Goal: Browse casually

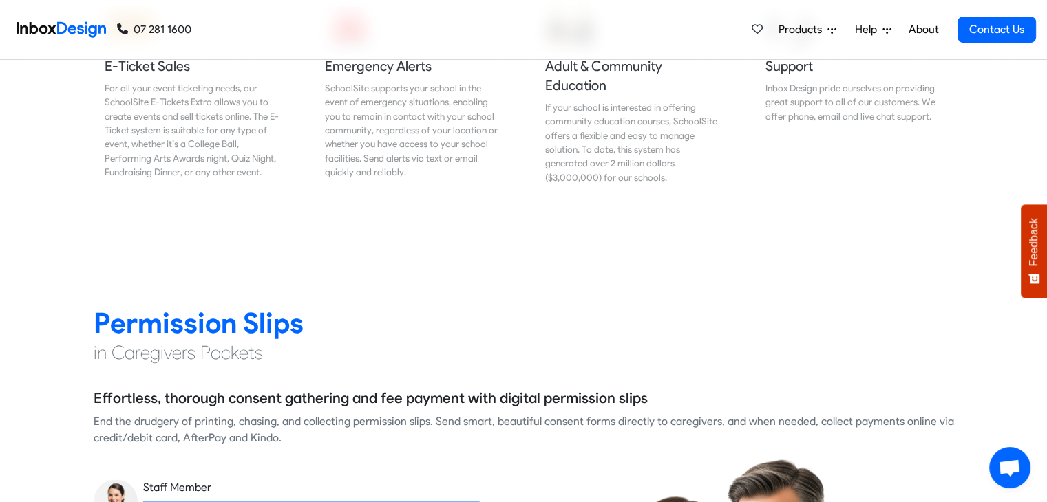
scroll to position [1802, 0]
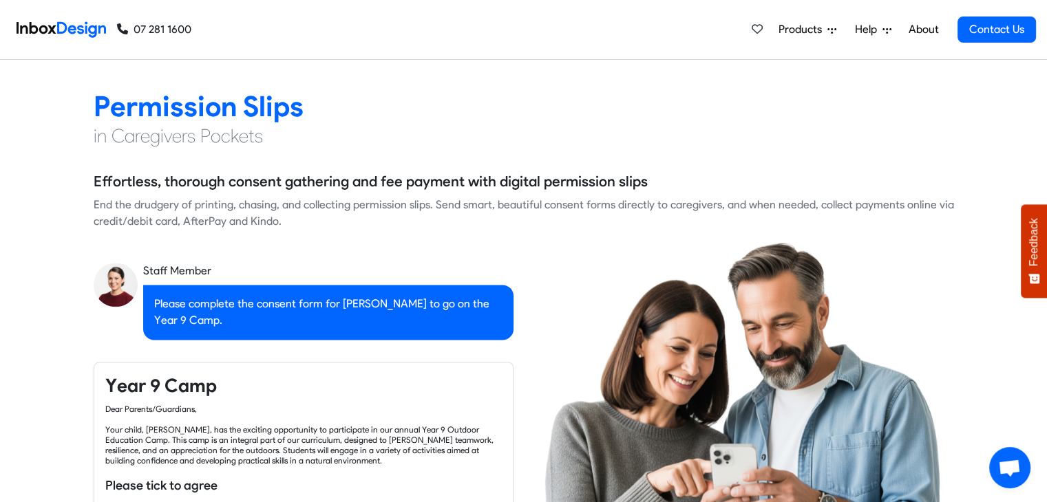
checkbox input "true"
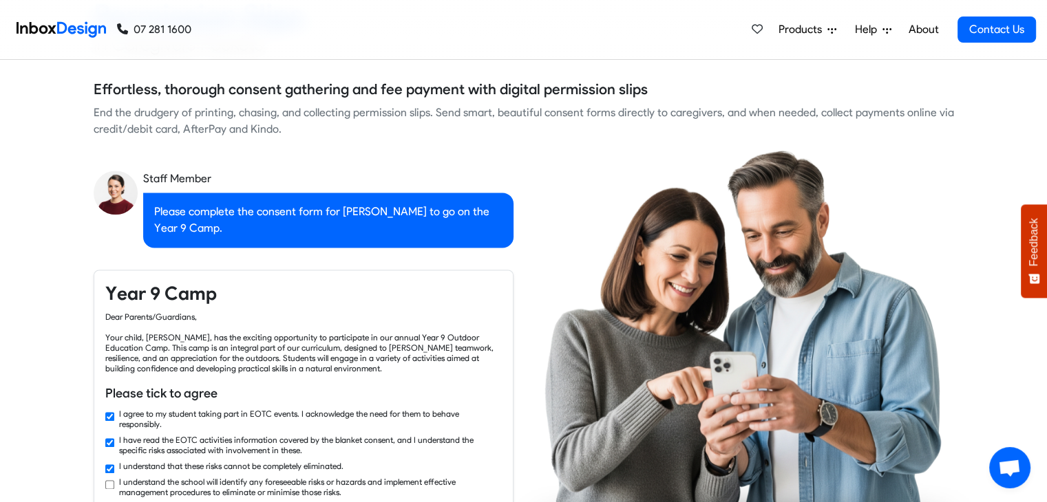
checkbox input "true"
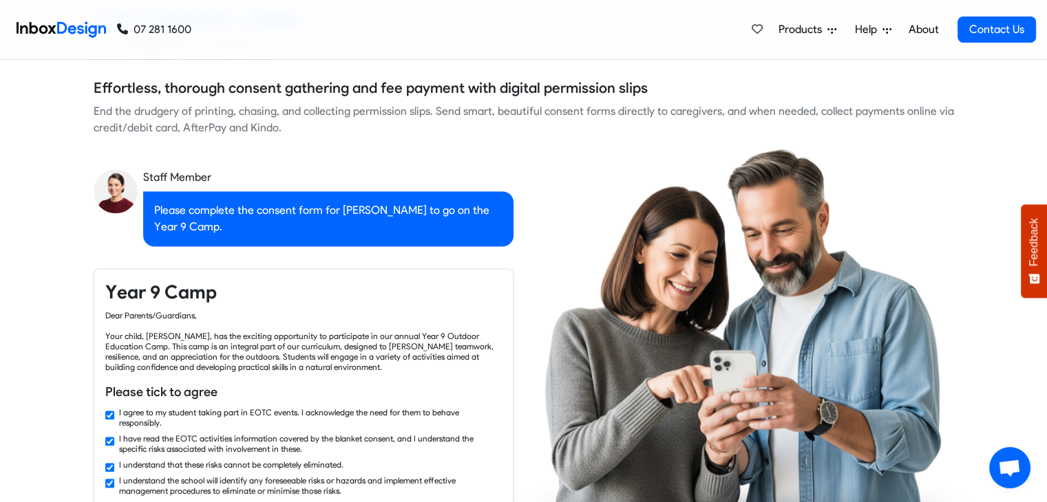
checkbox input "true"
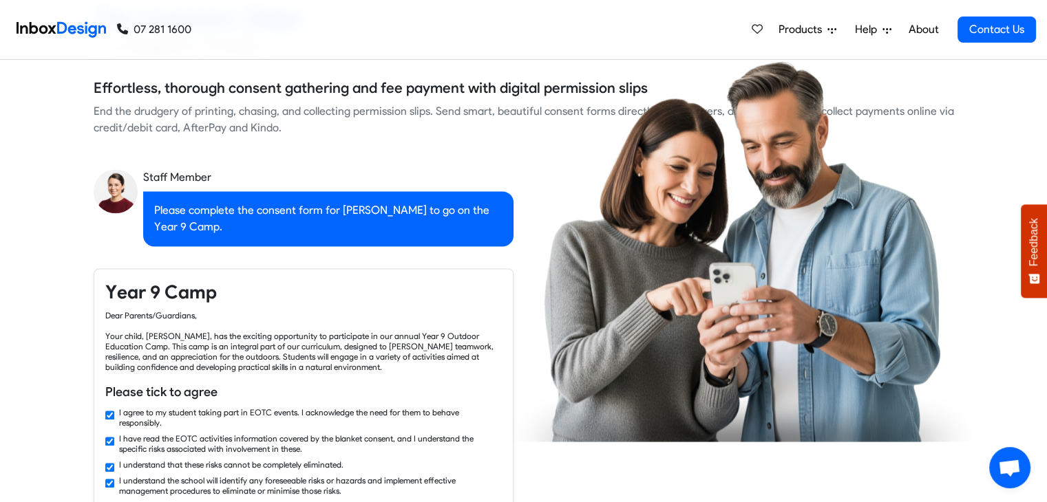
scroll to position [2286, 0]
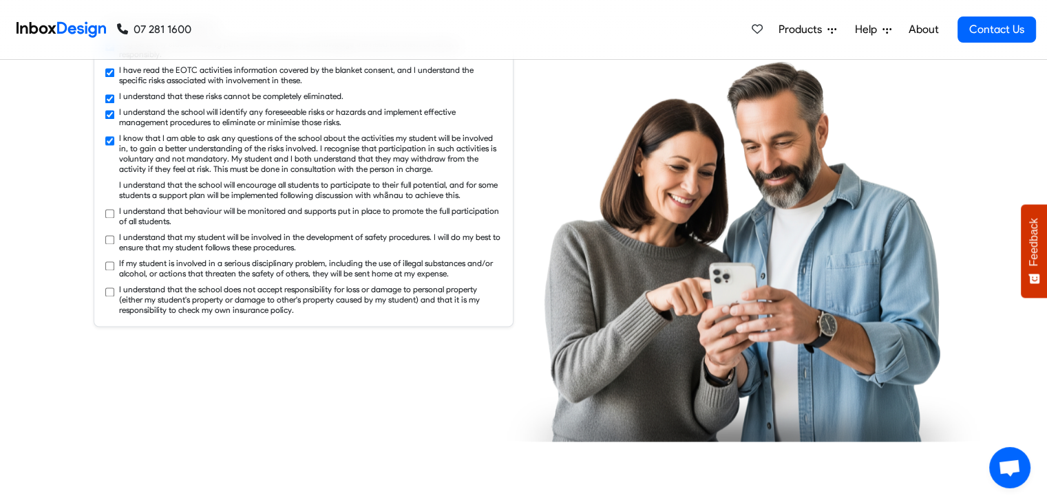
checkbox input "true"
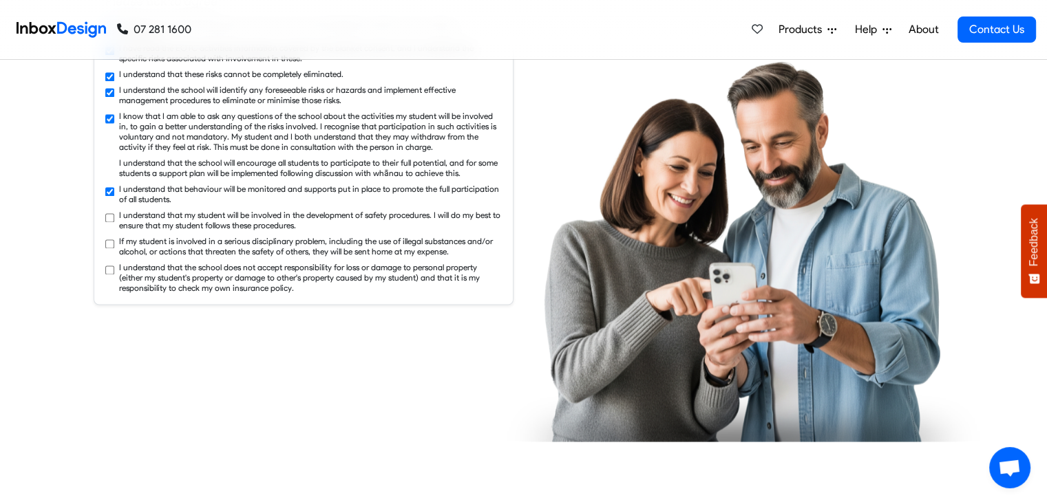
checkbox input "true"
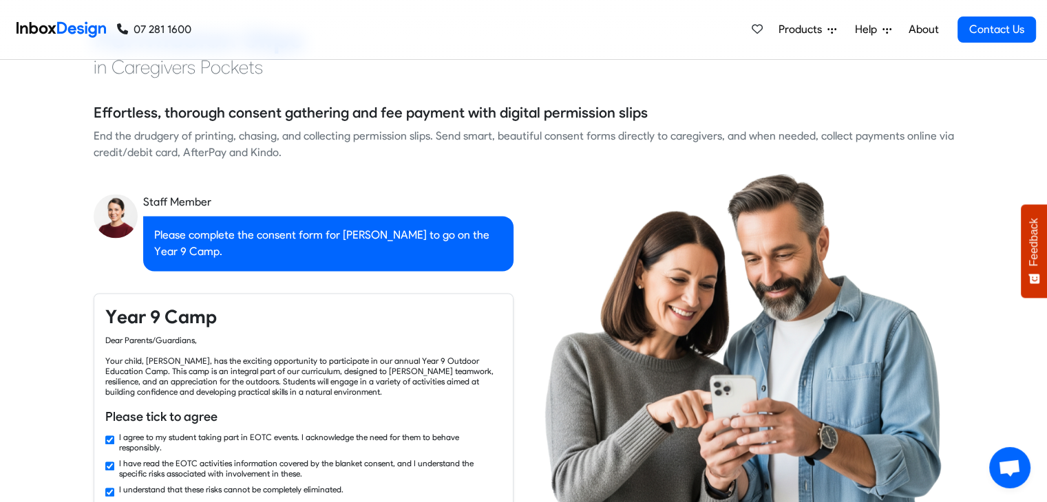
checkbox input "false"
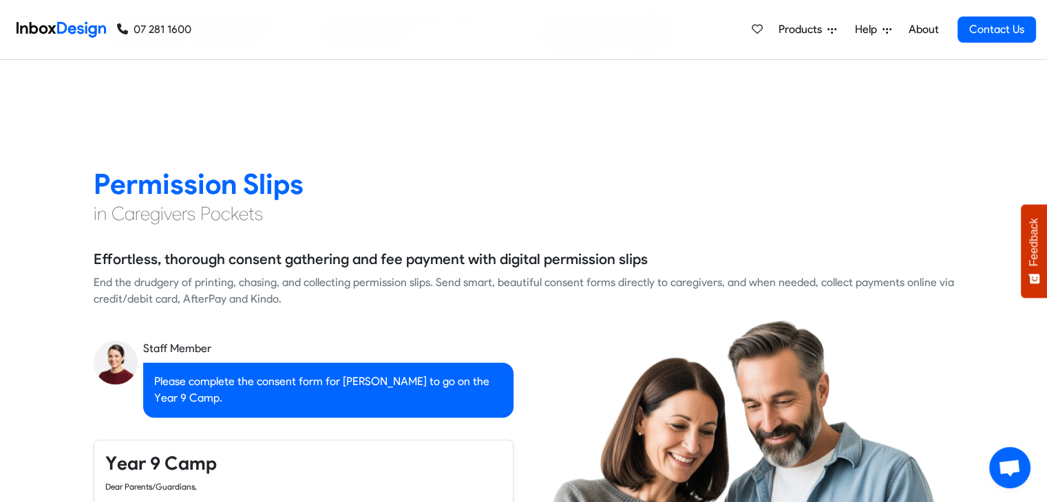
checkbox input "false"
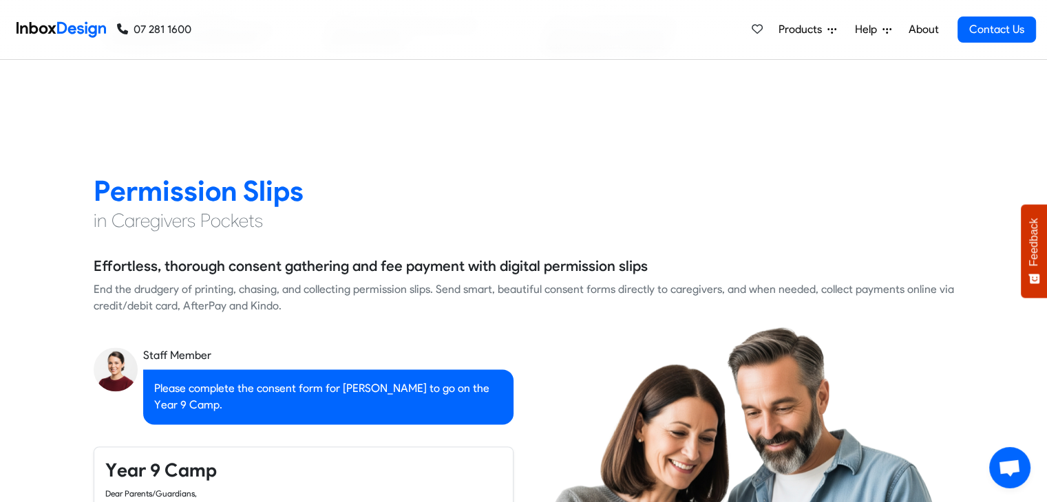
checkbox input "false"
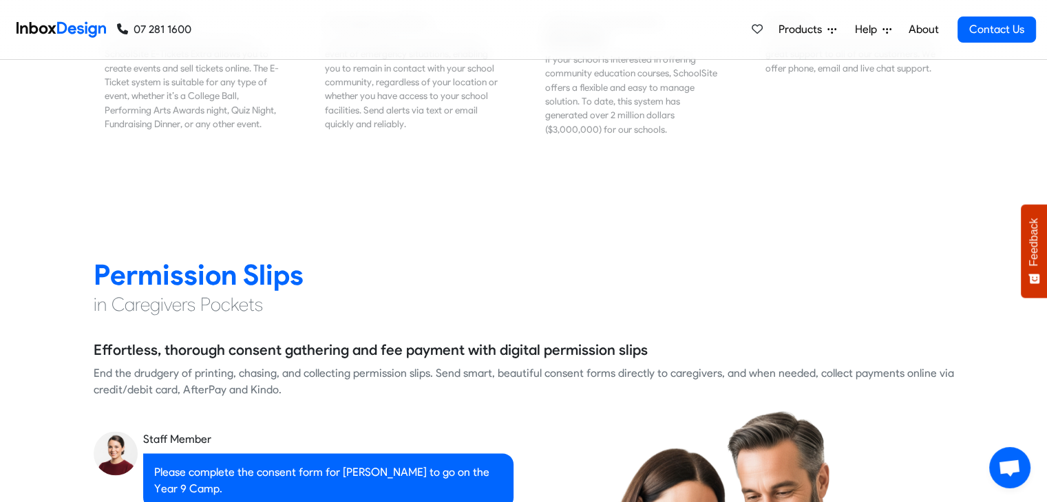
checkbox input "false"
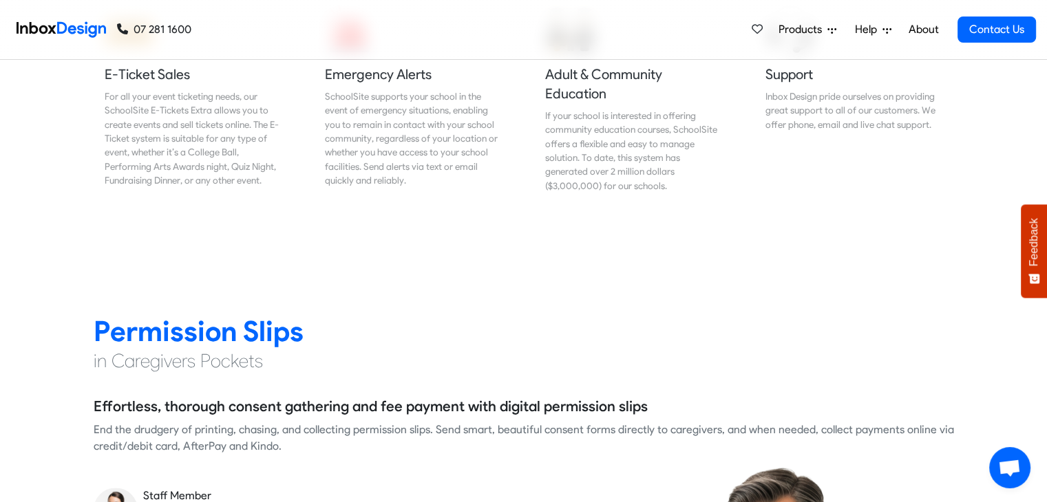
checkbox input "false"
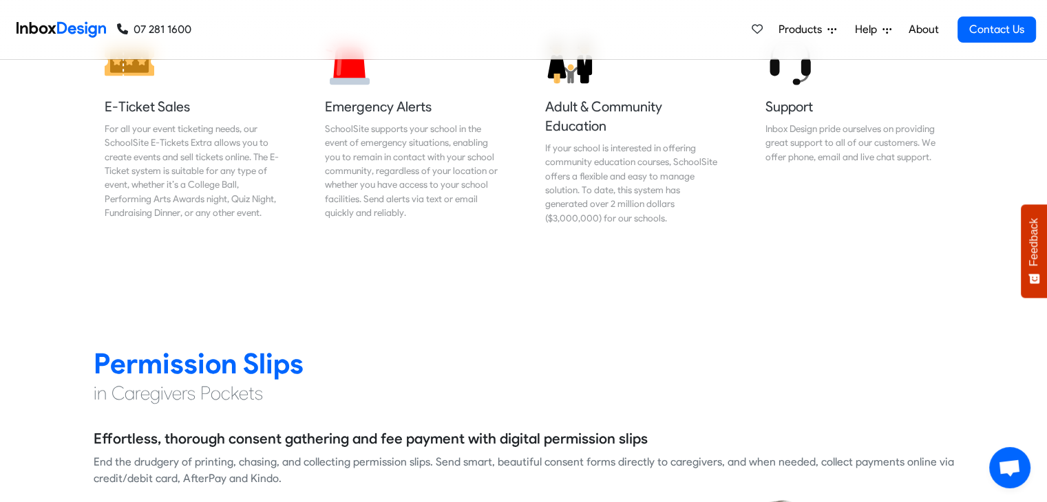
checkbox input "false"
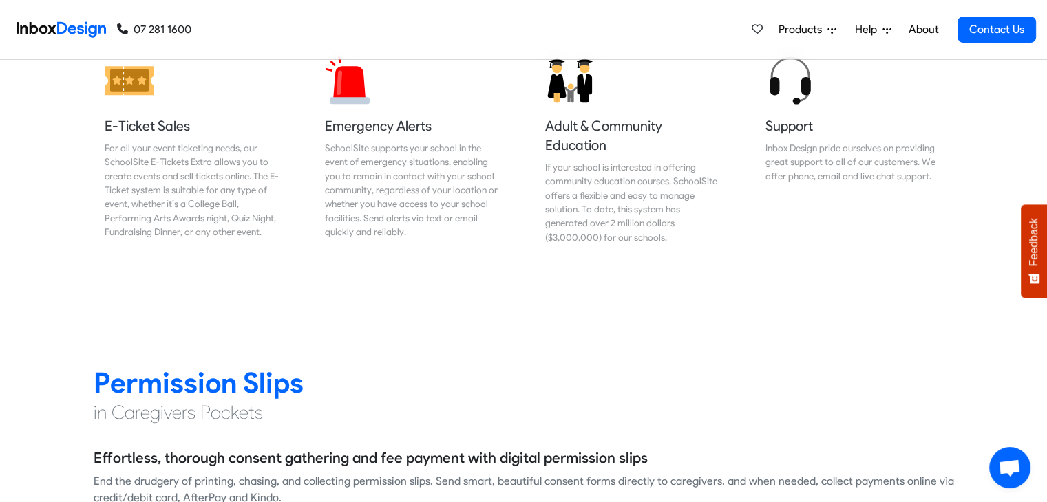
checkbox input "false"
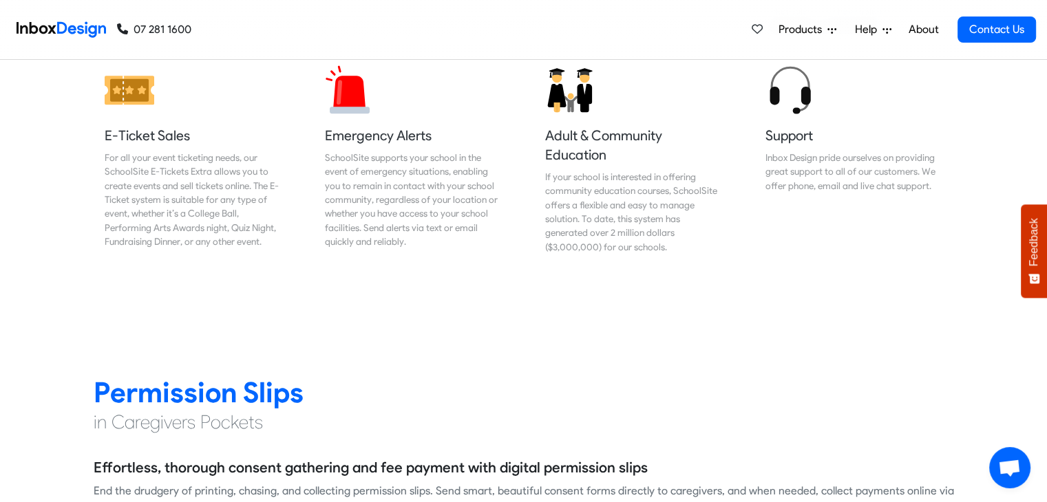
checkbox input "false"
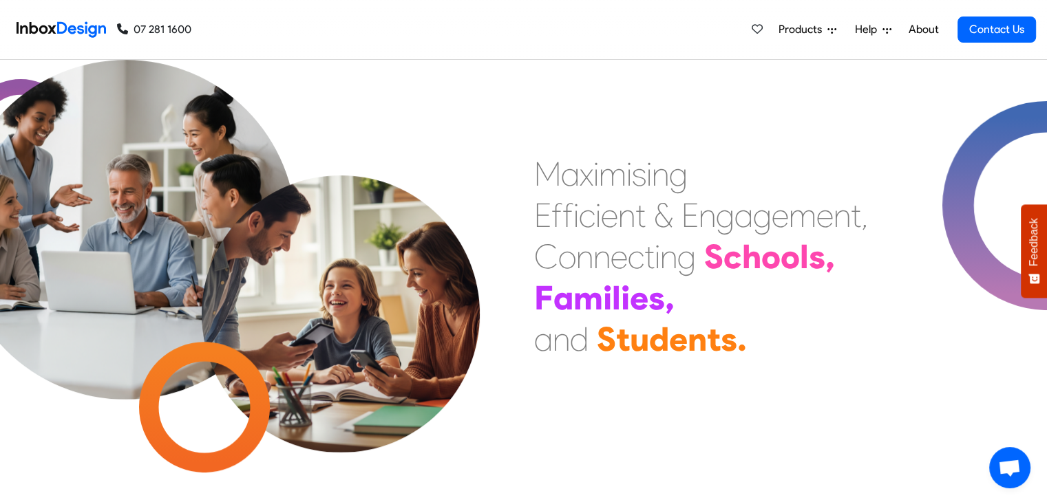
scroll to position [24, 0]
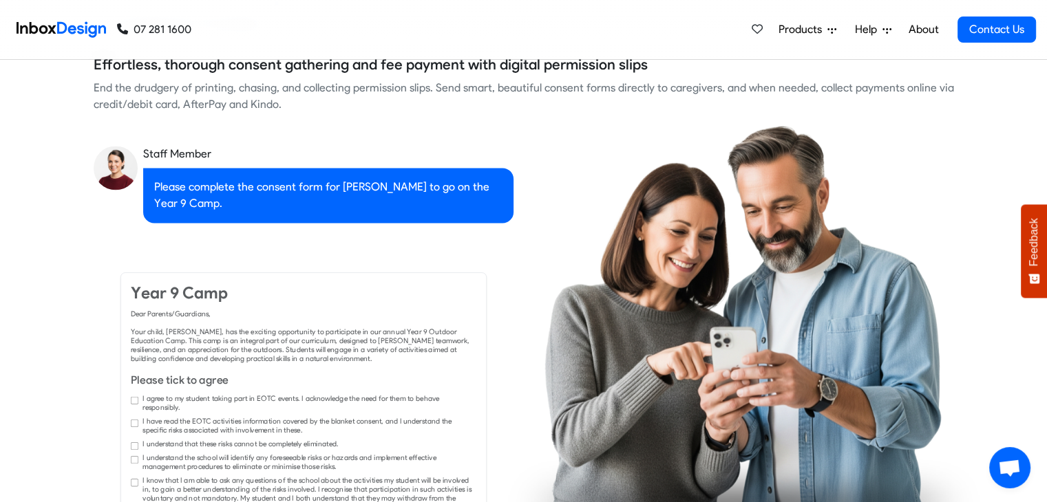
checkbox input "true"
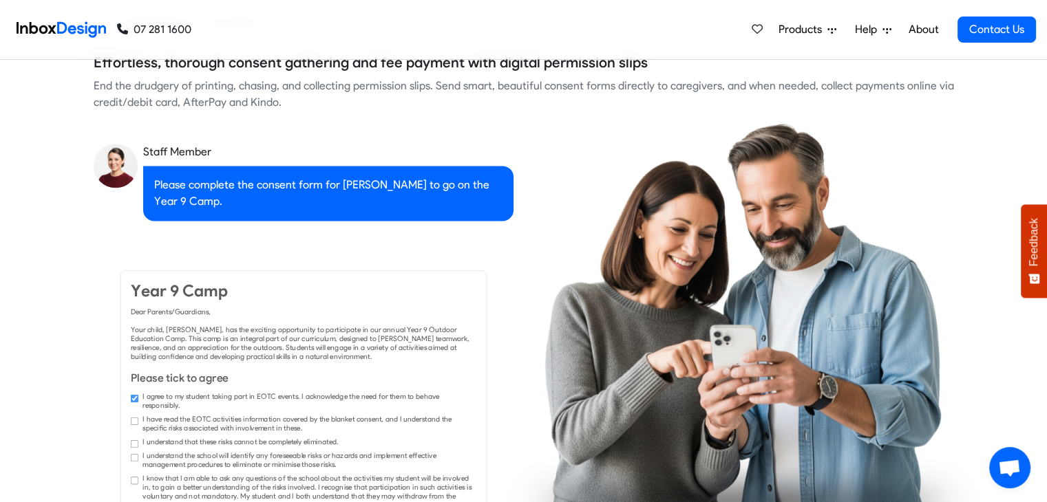
checkbox input "true"
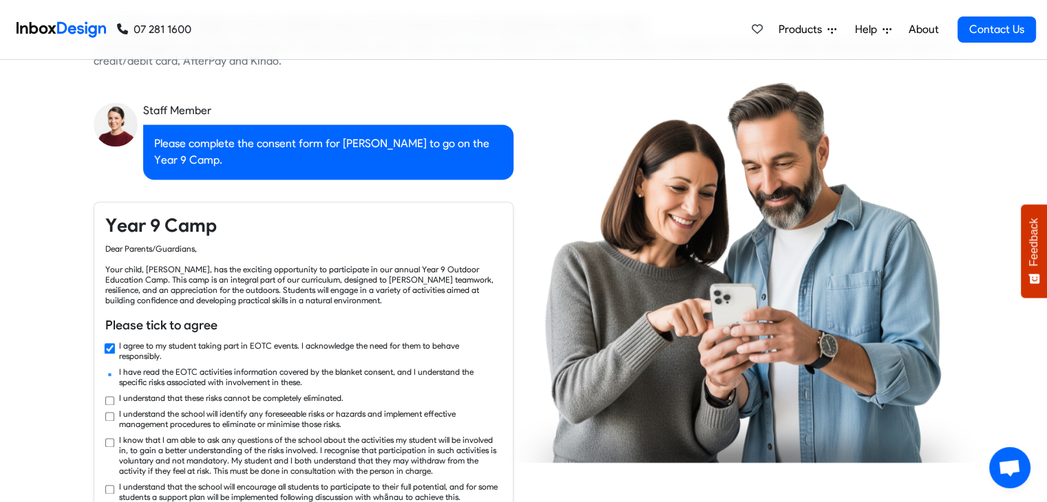
checkbox input "true"
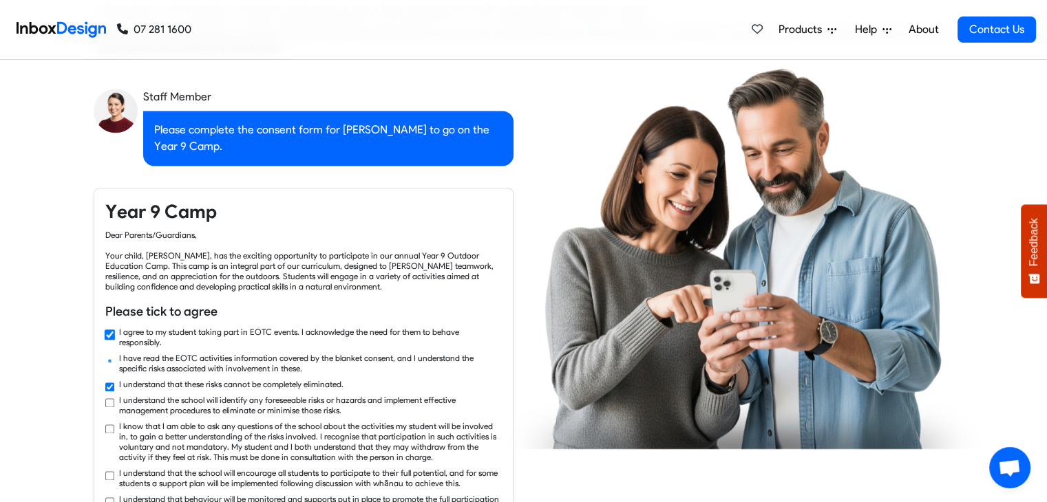
checkbox input "true"
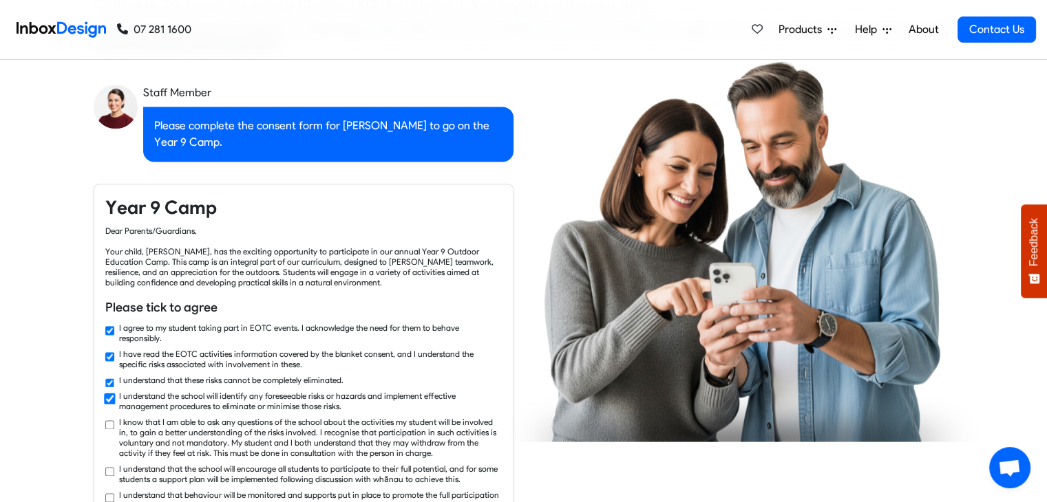
checkbox input "true"
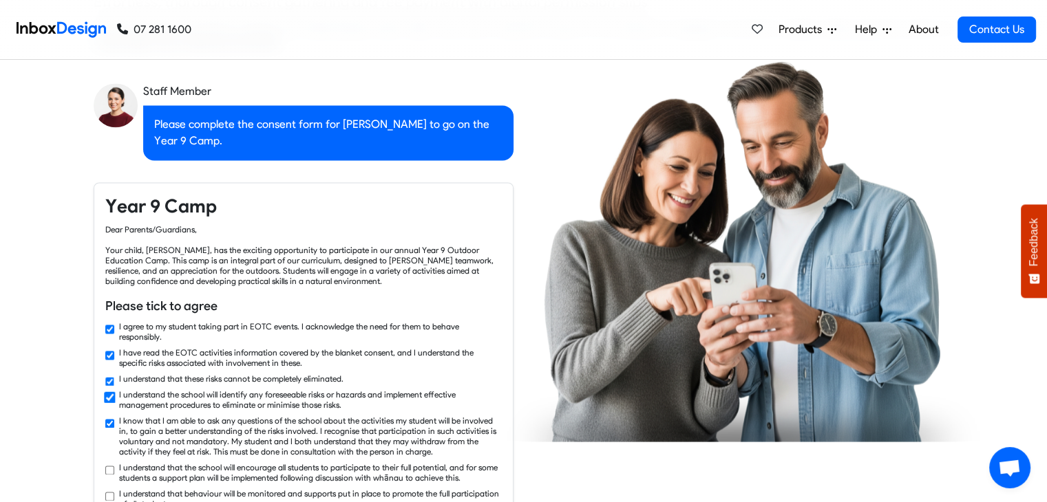
checkbox input "true"
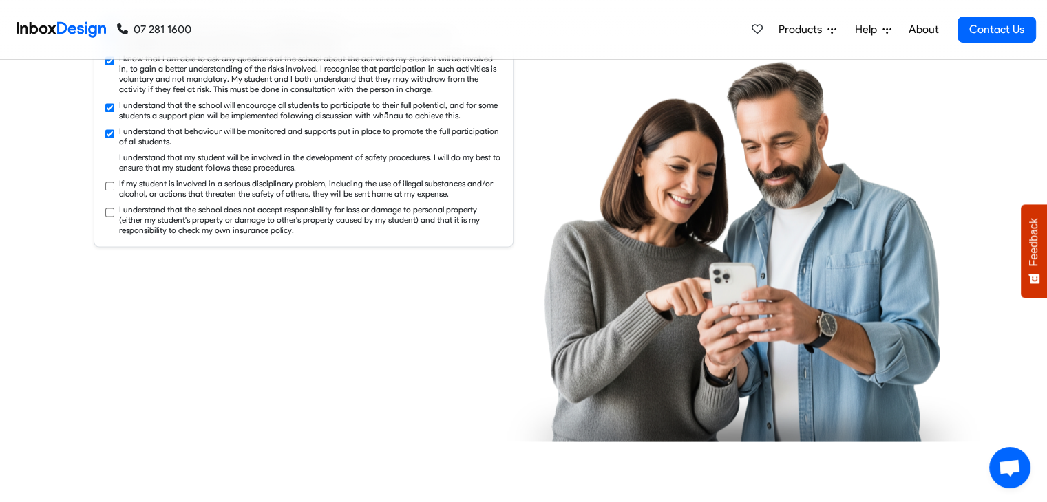
checkbox input "true"
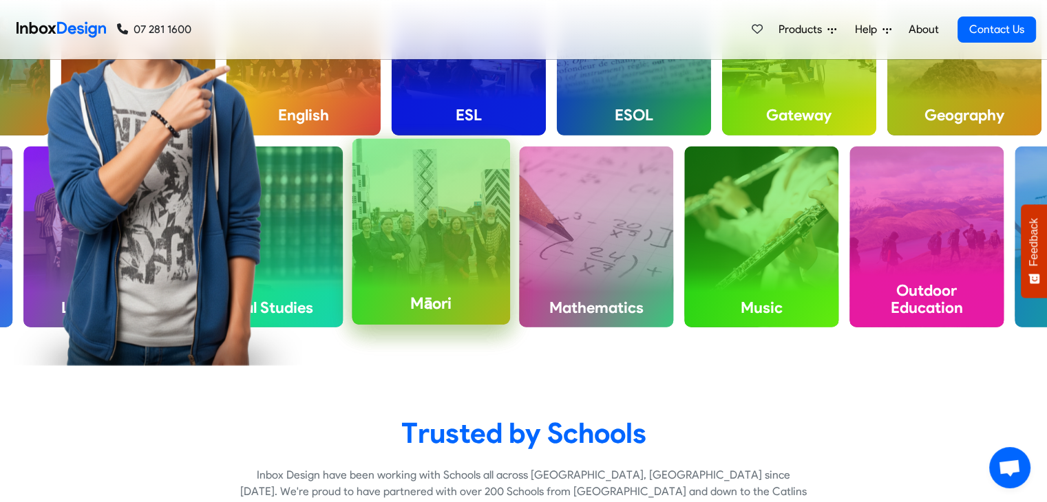
scroll to position [3492, 0]
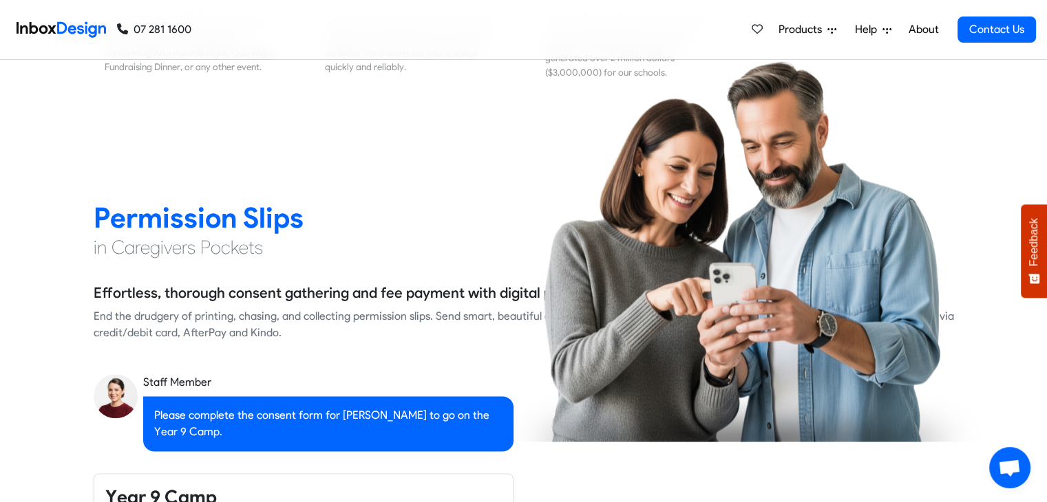
checkbox input "false"
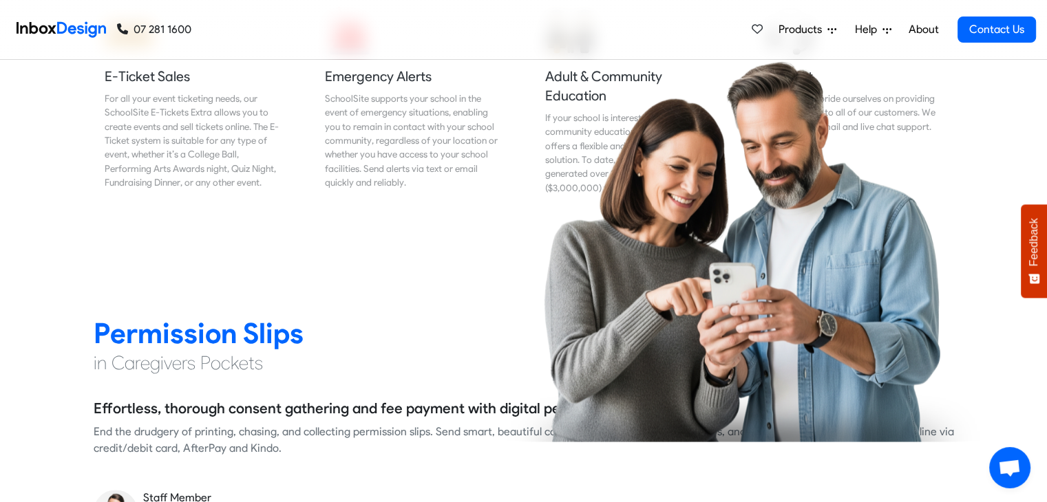
checkbox input "false"
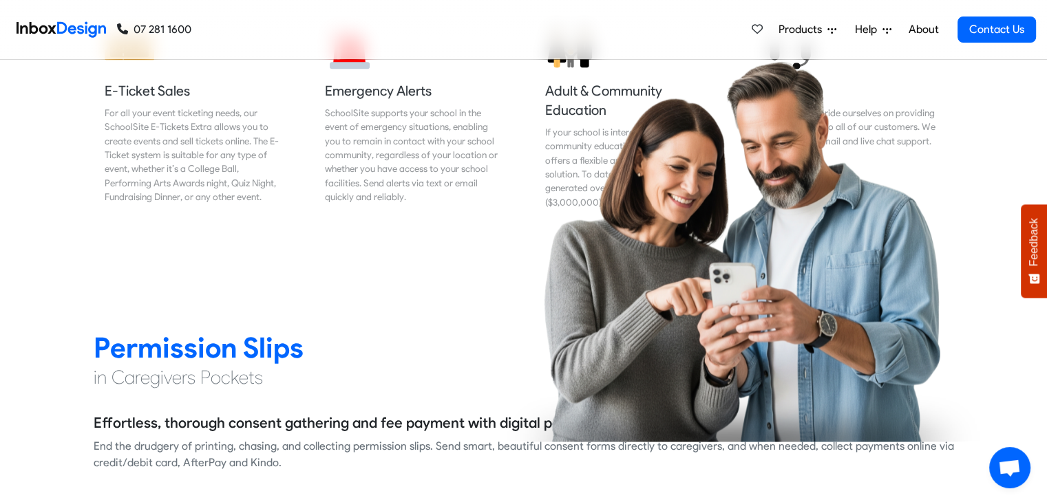
checkbox input "false"
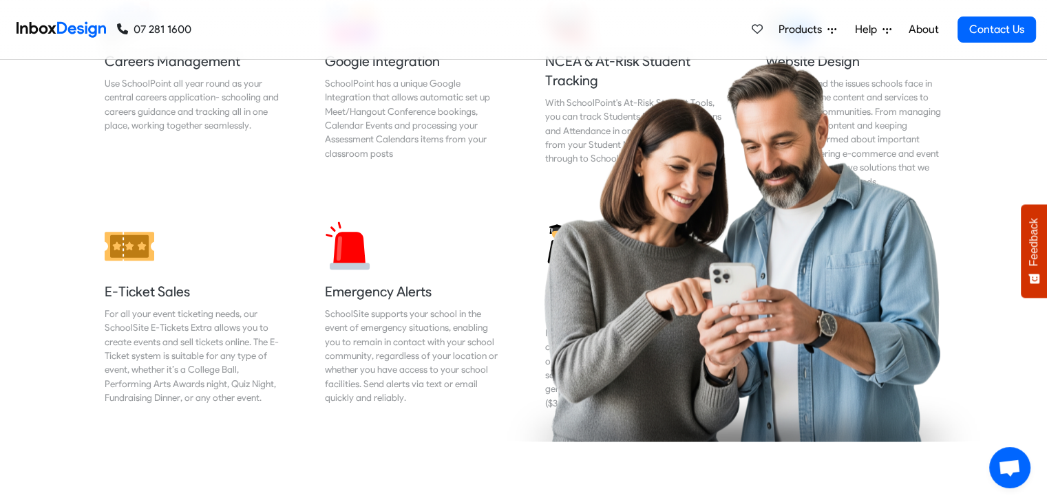
checkbox input "false"
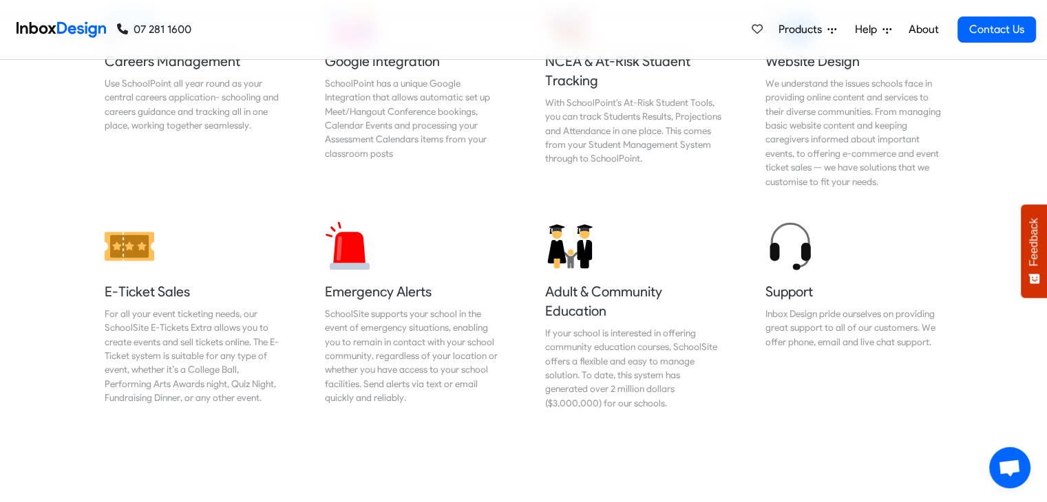
checkbox input "false"
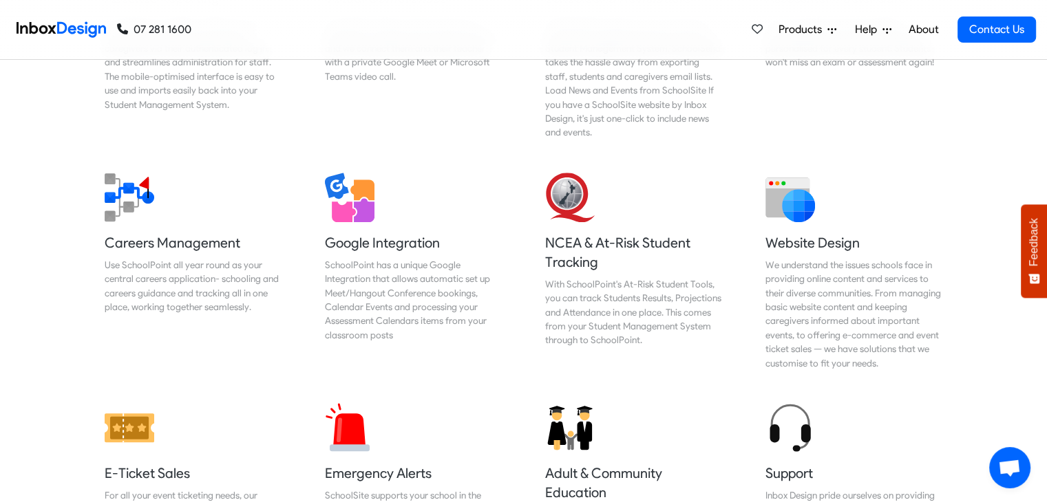
checkbox input "false"
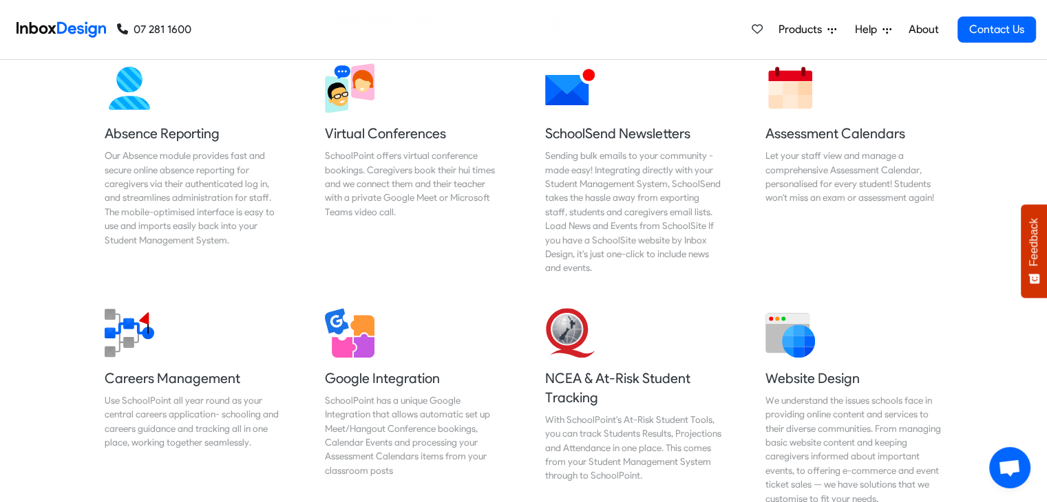
checkbox input "false"
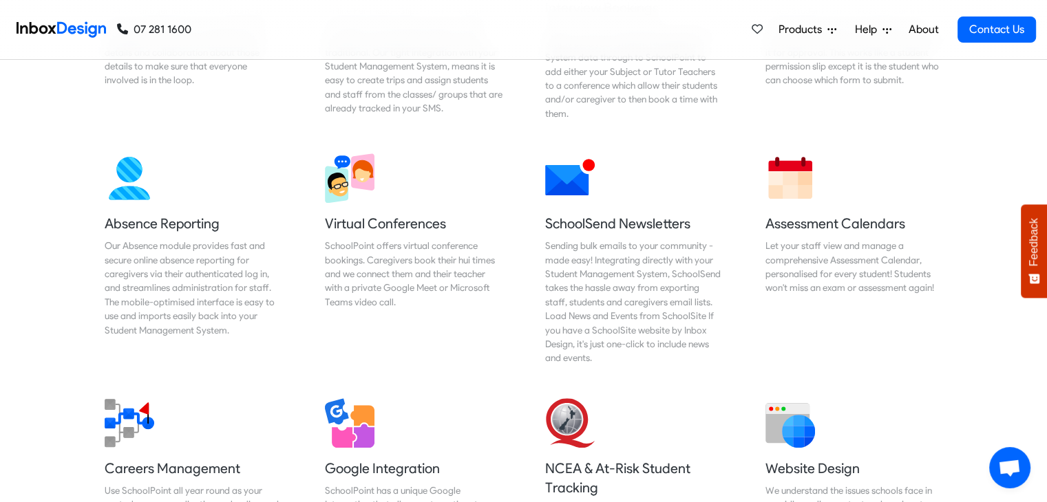
checkbox input "false"
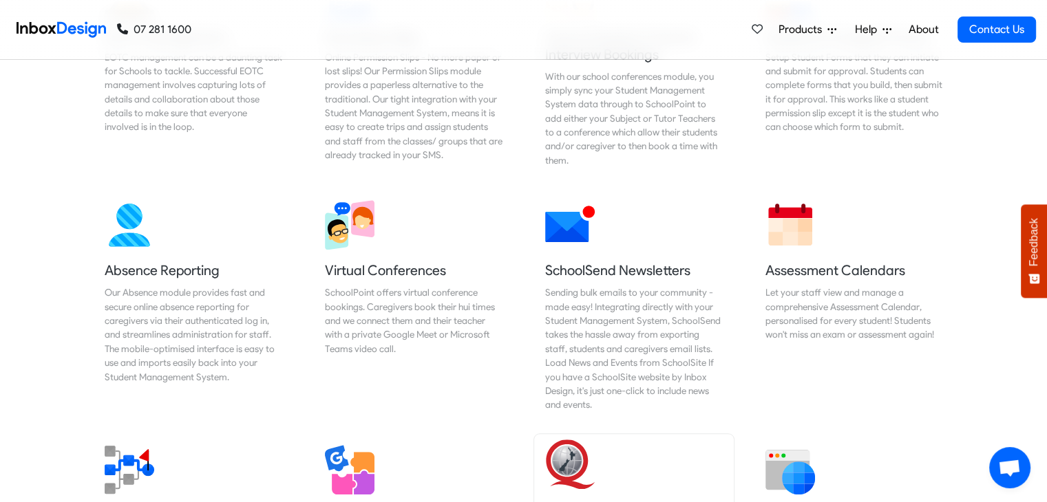
checkbox input "false"
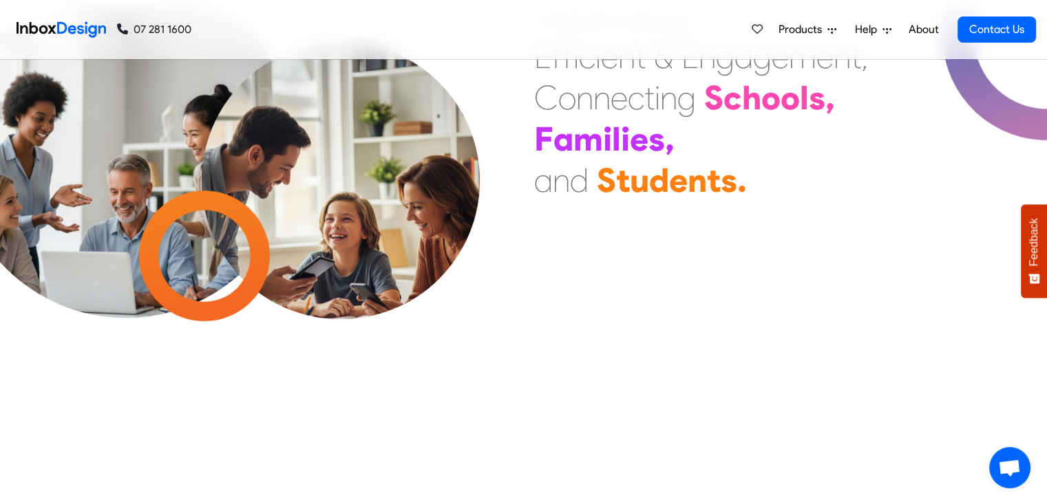
scroll to position [0, 0]
